Goal: Task Accomplishment & Management: Complete application form

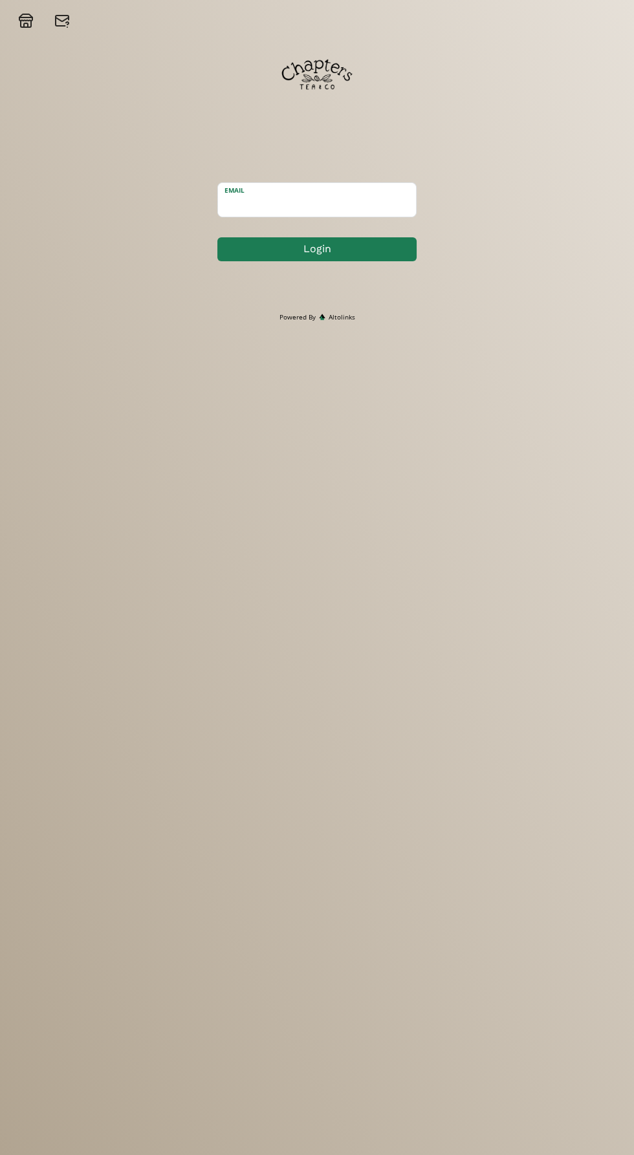
type input "[EMAIL_ADDRESS][DOMAIN_NAME]"
click at [403, 245] on button "Login" at bounding box center [318, 249] width 199 height 28
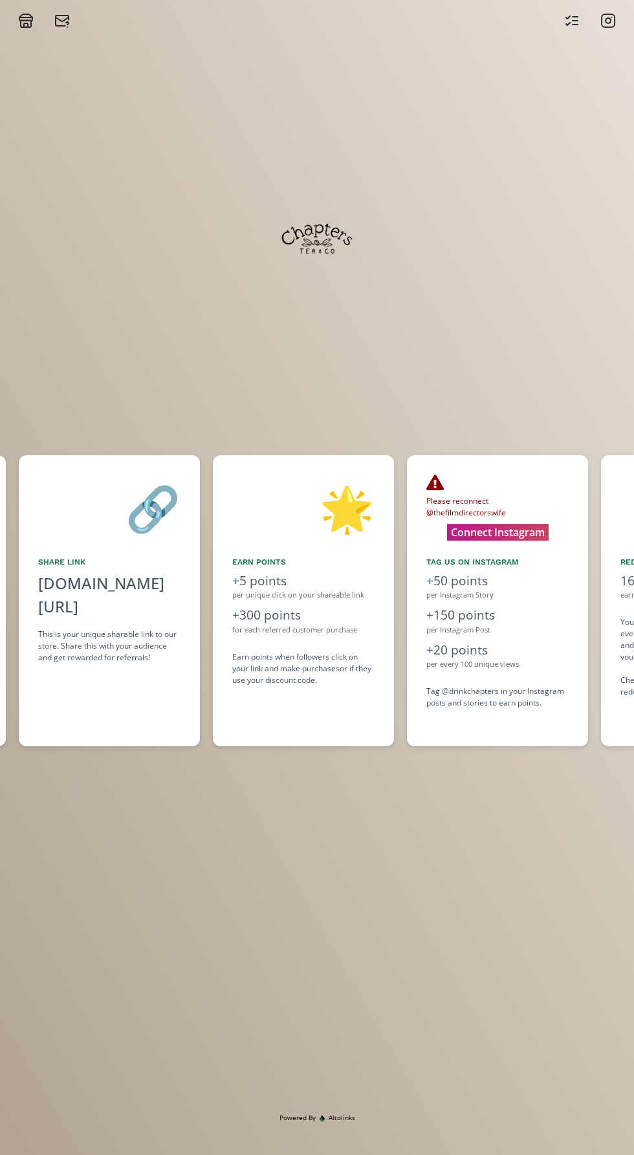
scroll to position [0, 581]
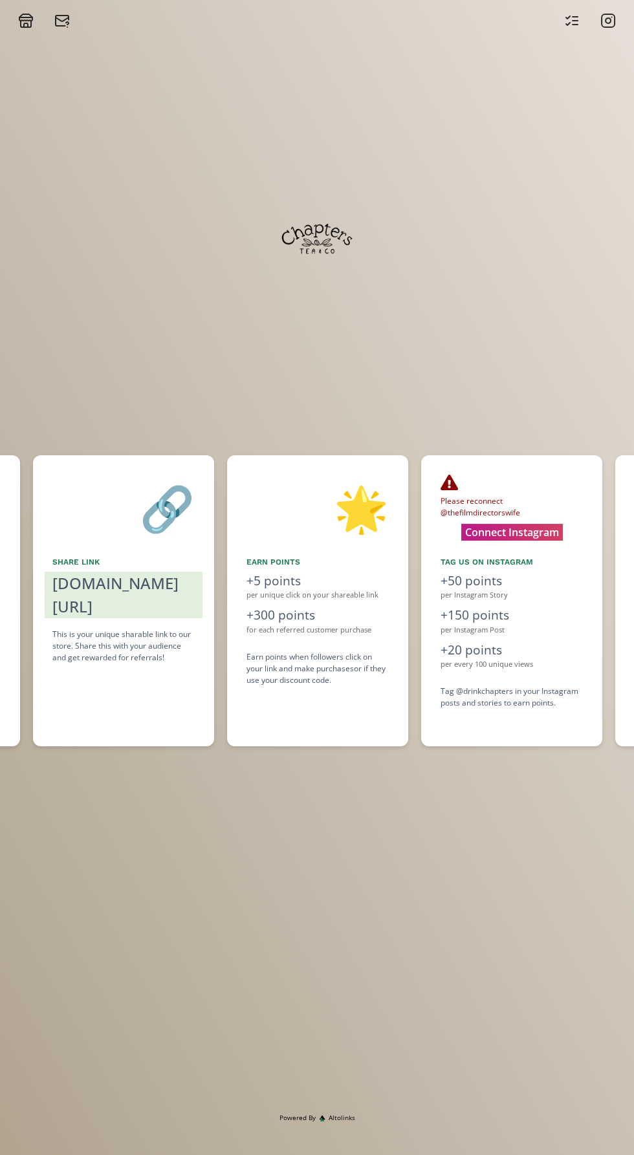
click at [122, 618] on div "[DOMAIN_NAME][URL]" at bounding box center [123, 595] width 142 height 47
